Goal: Task Accomplishment & Management: Manage account settings

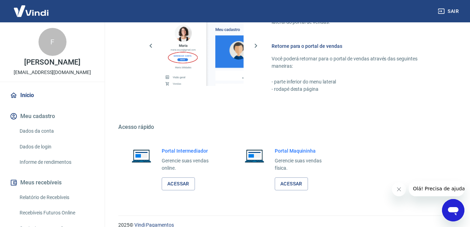
scroll to position [347, 0]
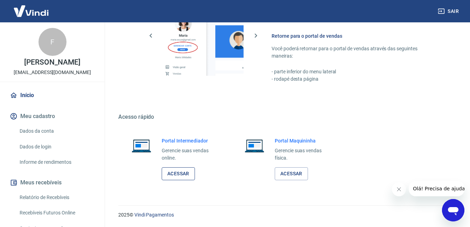
click at [184, 171] on link "Acessar" at bounding box center [178, 174] width 33 height 13
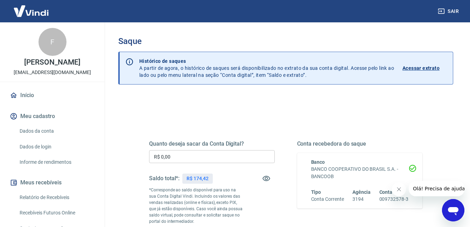
click at [412, 68] on p "Acessar extrato" at bounding box center [420, 68] width 37 height 7
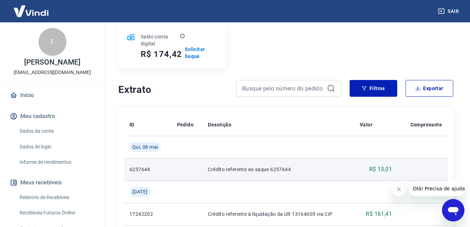
scroll to position [105, 0]
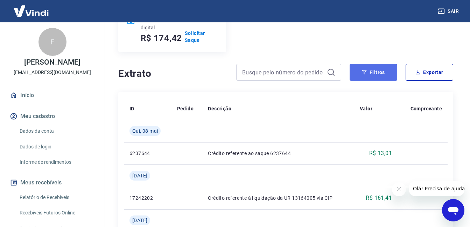
click at [375, 73] on button "Filtros" at bounding box center [374, 72] width 48 height 17
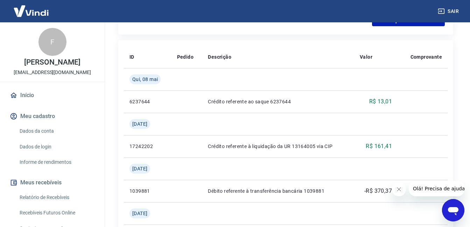
scroll to position [315, 0]
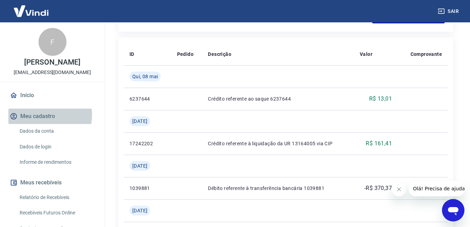
click at [43, 115] on button "Meu cadastro" at bounding box center [52, 116] width 88 height 15
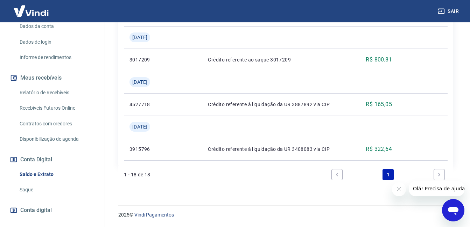
scroll to position [138, 0]
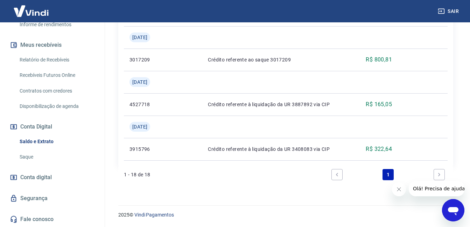
click at [48, 220] on link "Fale conosco" at bounding box center [52, 219] width 88 height 15
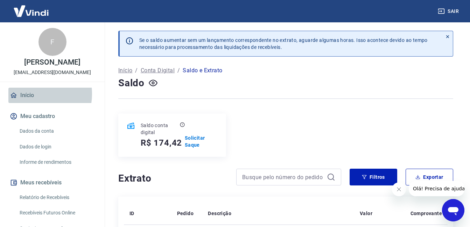
click at [30, 94] on link "Início" at bounding box center [52, 95] width 88 height 15
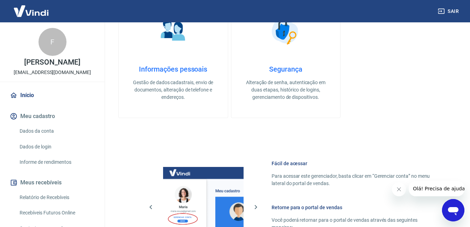
click at [24, 95] on link "Início" at bounding box center [52, 95] width 88 height 15
click at [37, 13] on img at bounding box center [30, 10] width 45 height 21
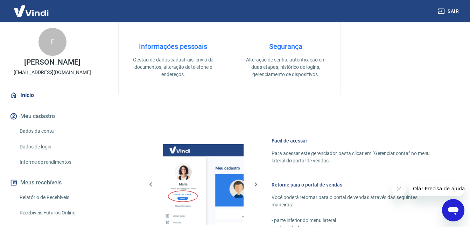
scroll to position [210, 0]
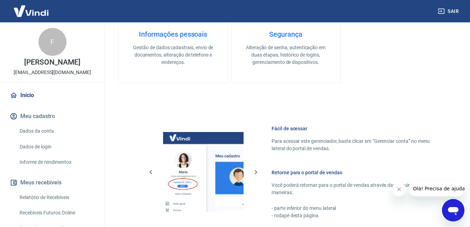
click at [182, 34] on h4 "Informações pessoais" at bounding box center [173, 34] width 87 height 8
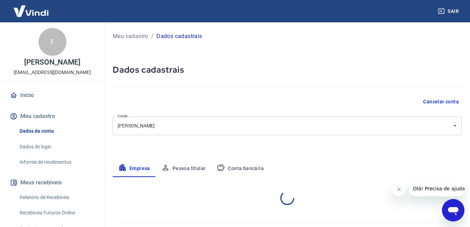
select select "SP"
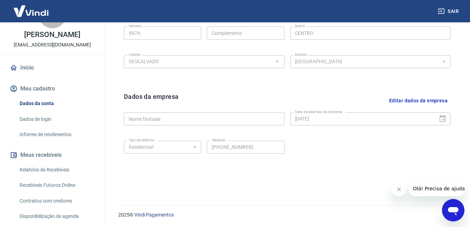
scroll to position [70, 0]
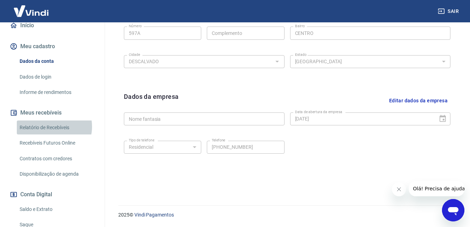
click at [51, 127] on link "Relatório de Recebíveis" at bounding box center [56, 128] width 79 height 14
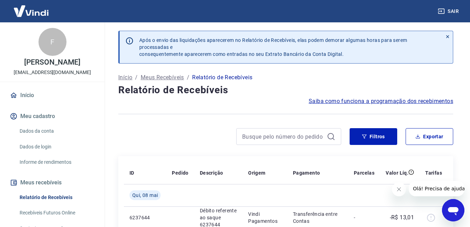
click at [27, 94] on link "Início" at bounding box center [52, 95] width 88 height 15
